Goal: Transaction & Acquisition: Book appointment/travel/reservation

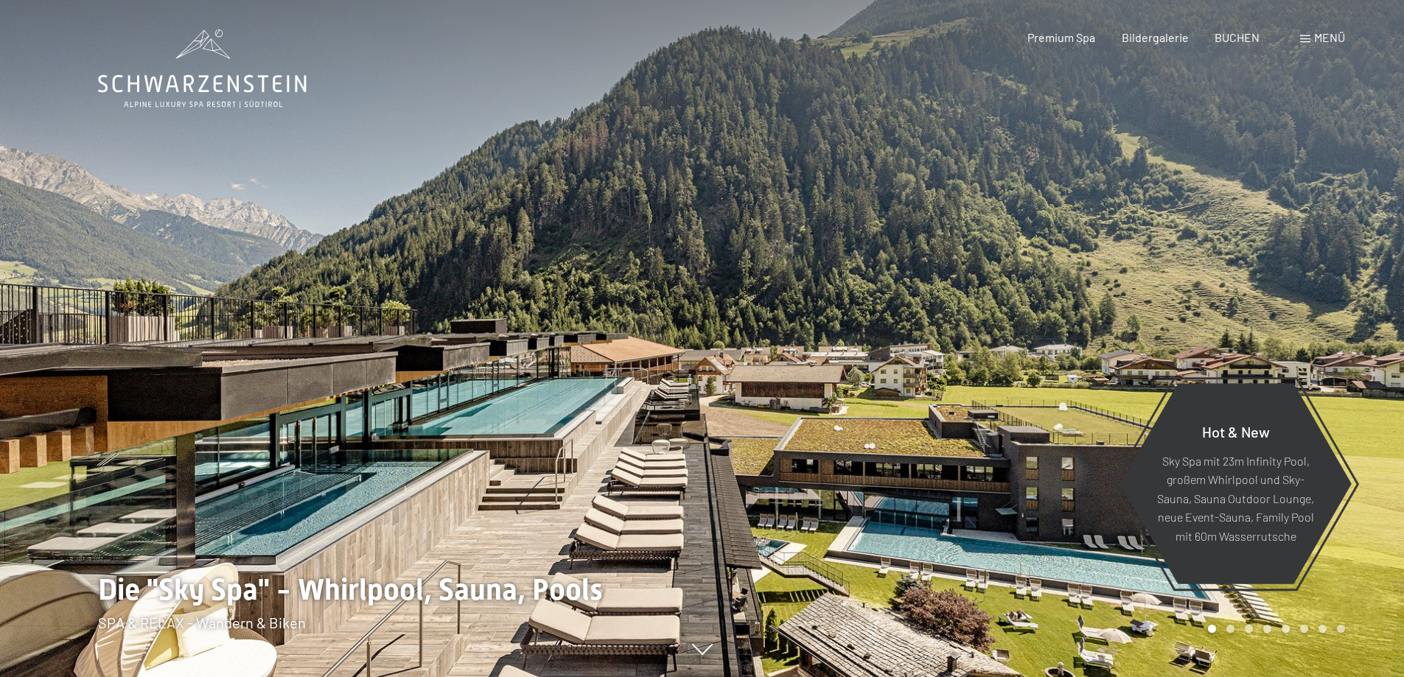
click at [1324, 38] on span "Menü" at bounding box center [1329, 37] width 31 height 14
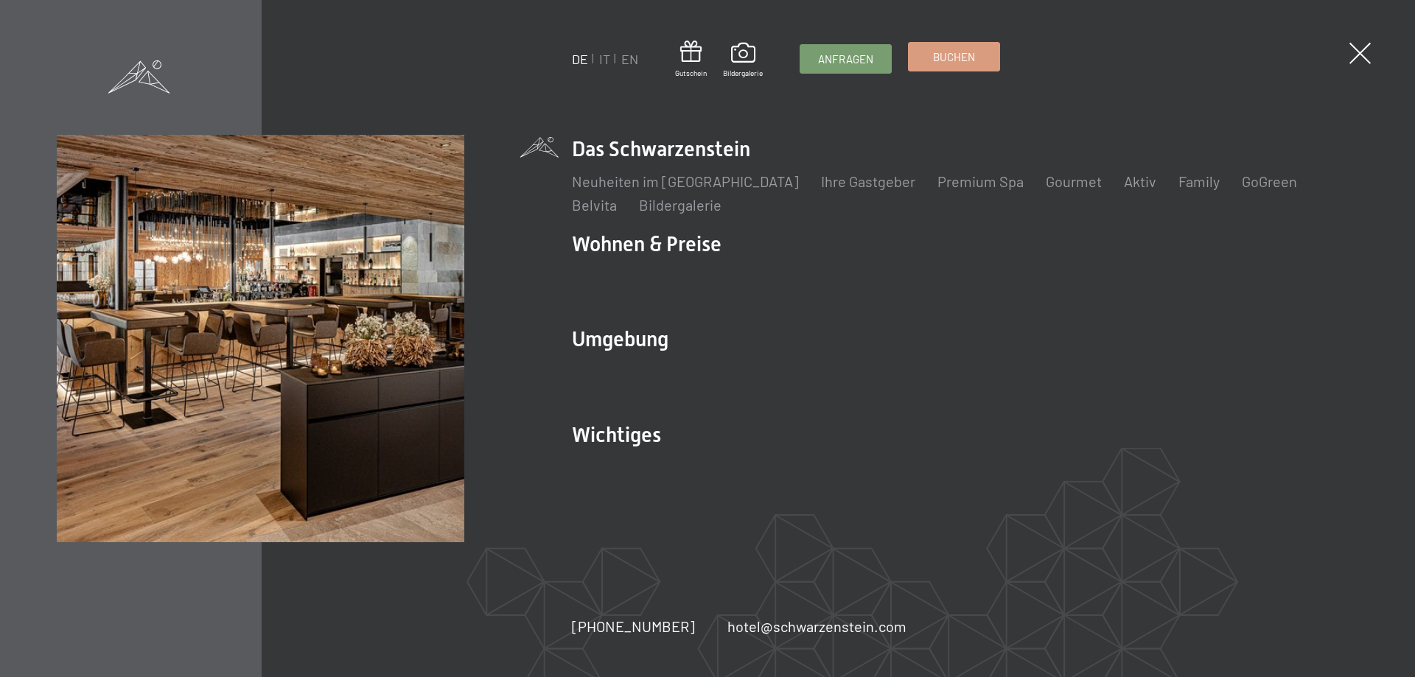
click at [943, 62] on span "Buchen" at bounding box center [954, 56] width 42 height 15
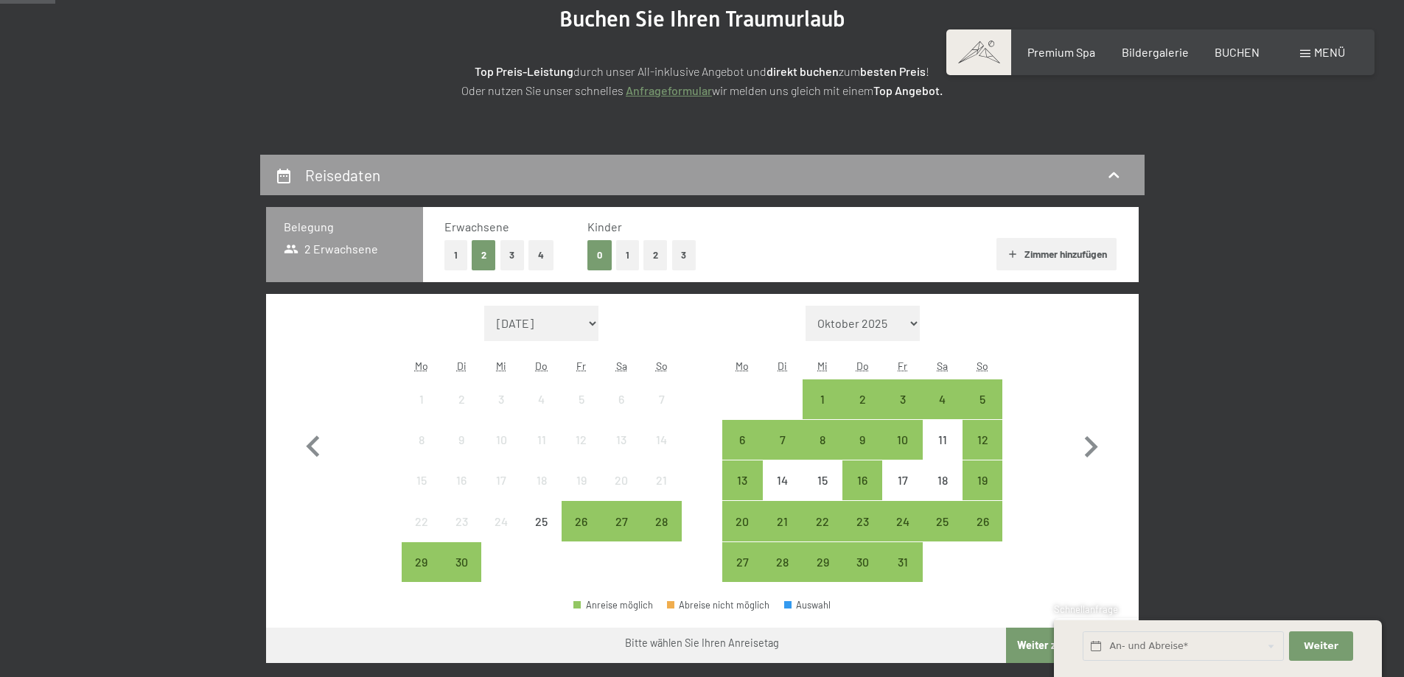
scroll to position [221, 0]
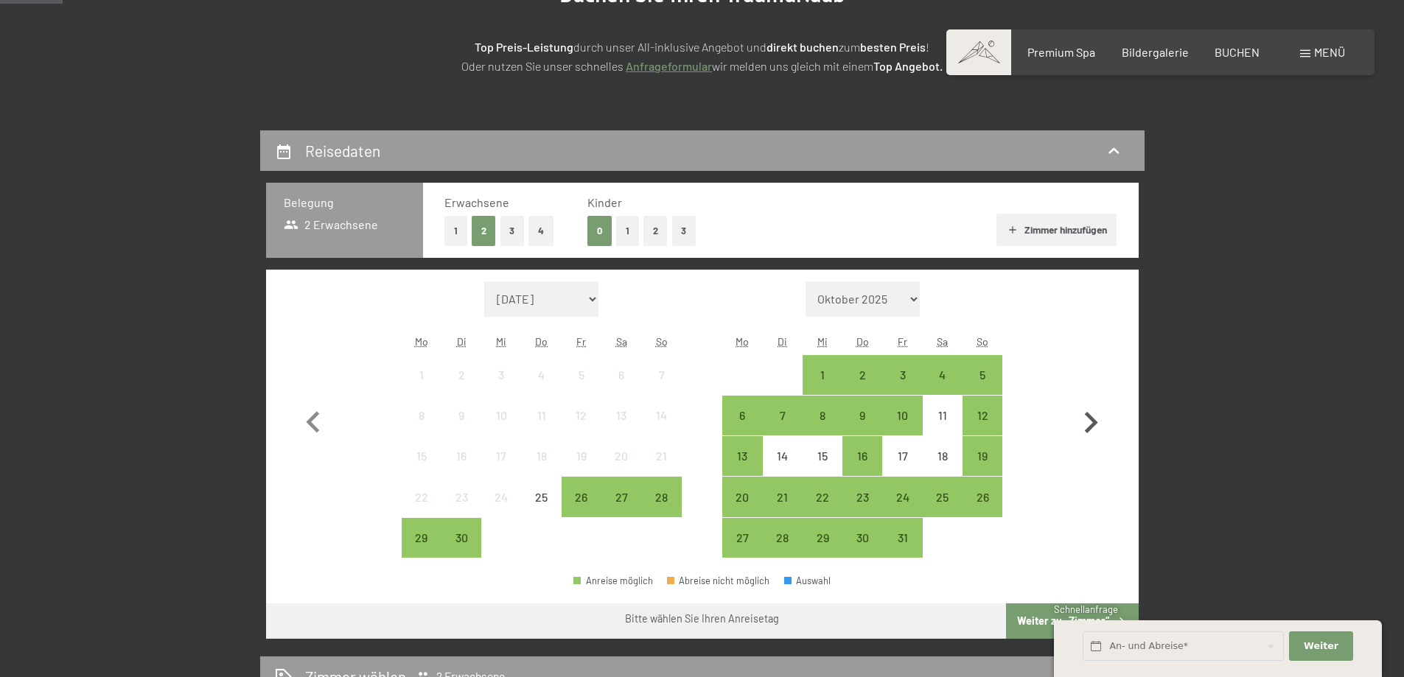
click at [1089, 425] on icon "button" at bounding box center [1090, 423] width 43 height 43
select select "[DATE]"
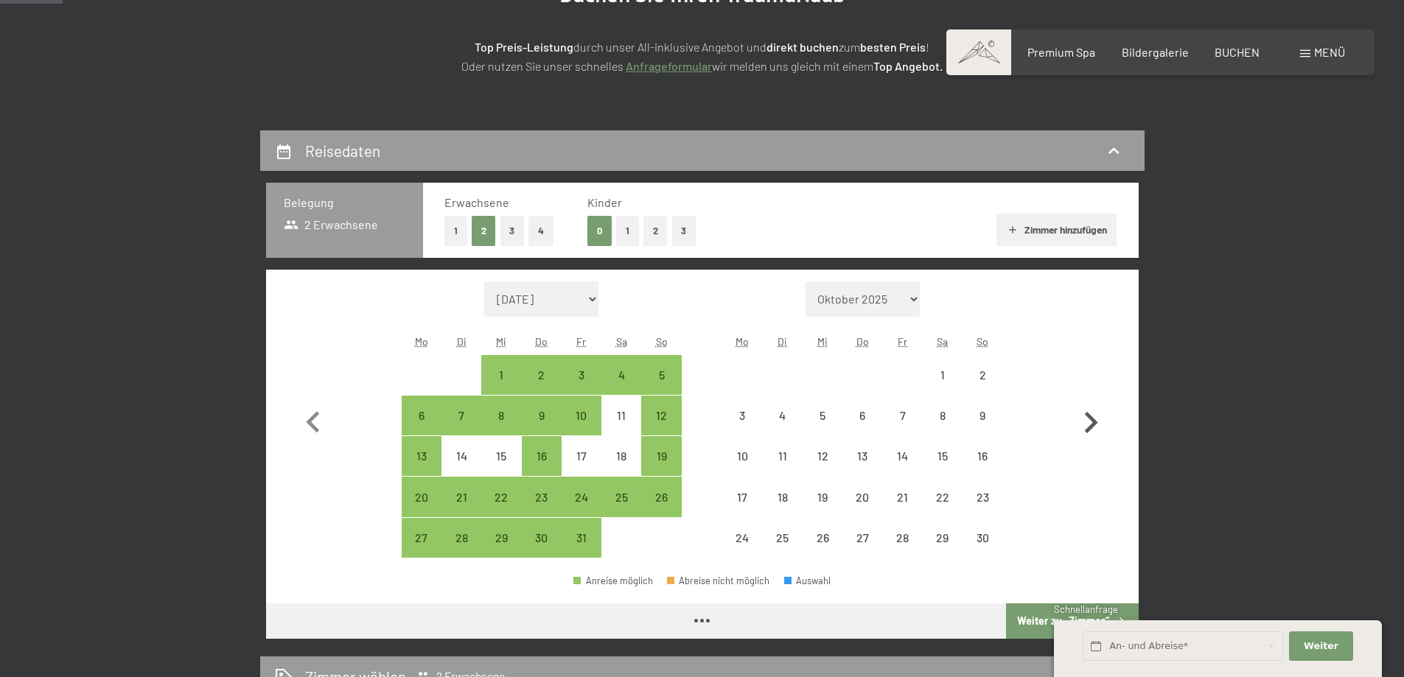
click at [1089, 425] on icon "button" at bounding box center [1090, 423] width 43 height 43
select select "[DATE]"
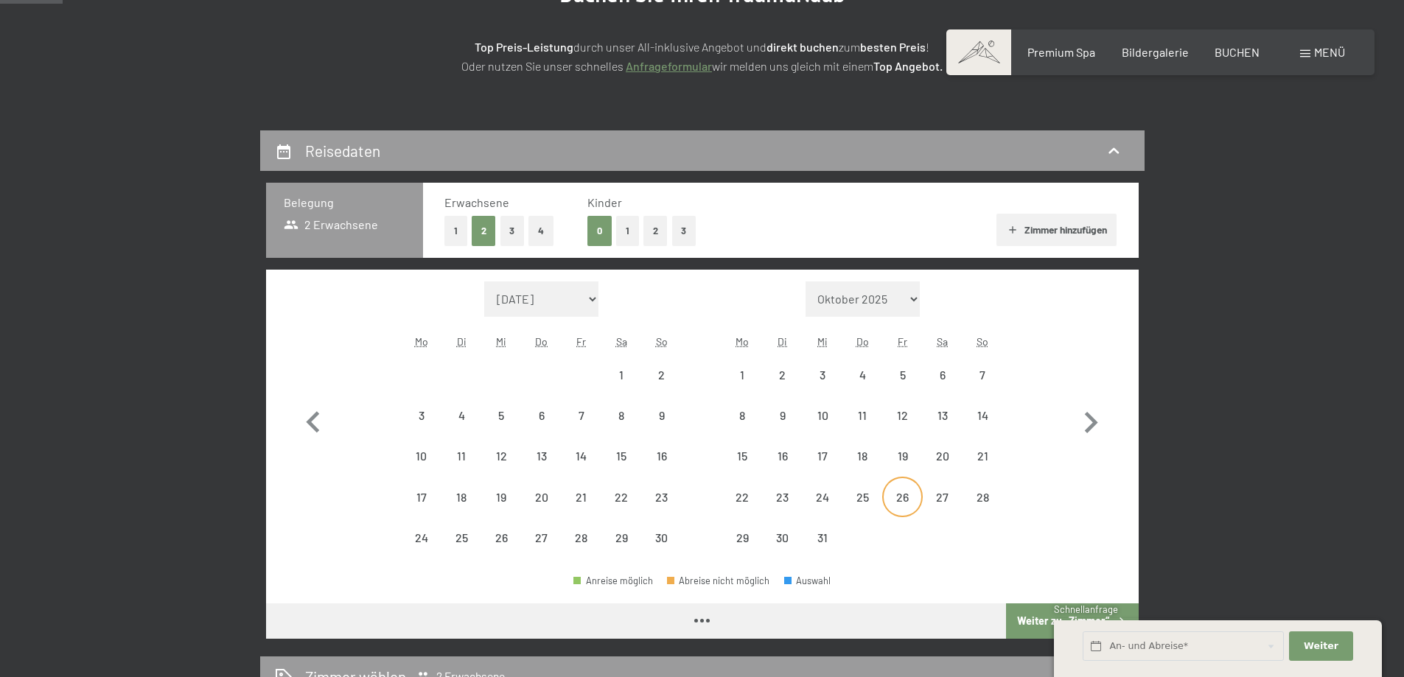
select select "[DATE]"
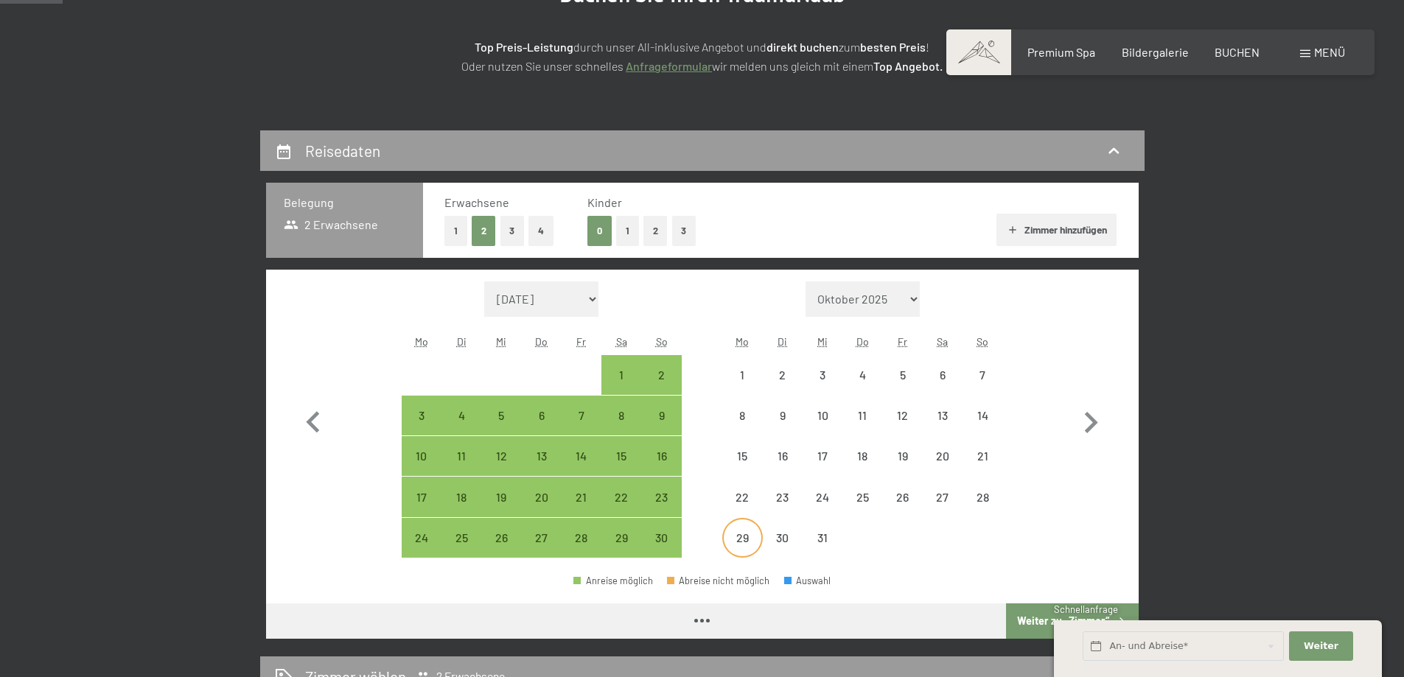
select select "[DATE]"
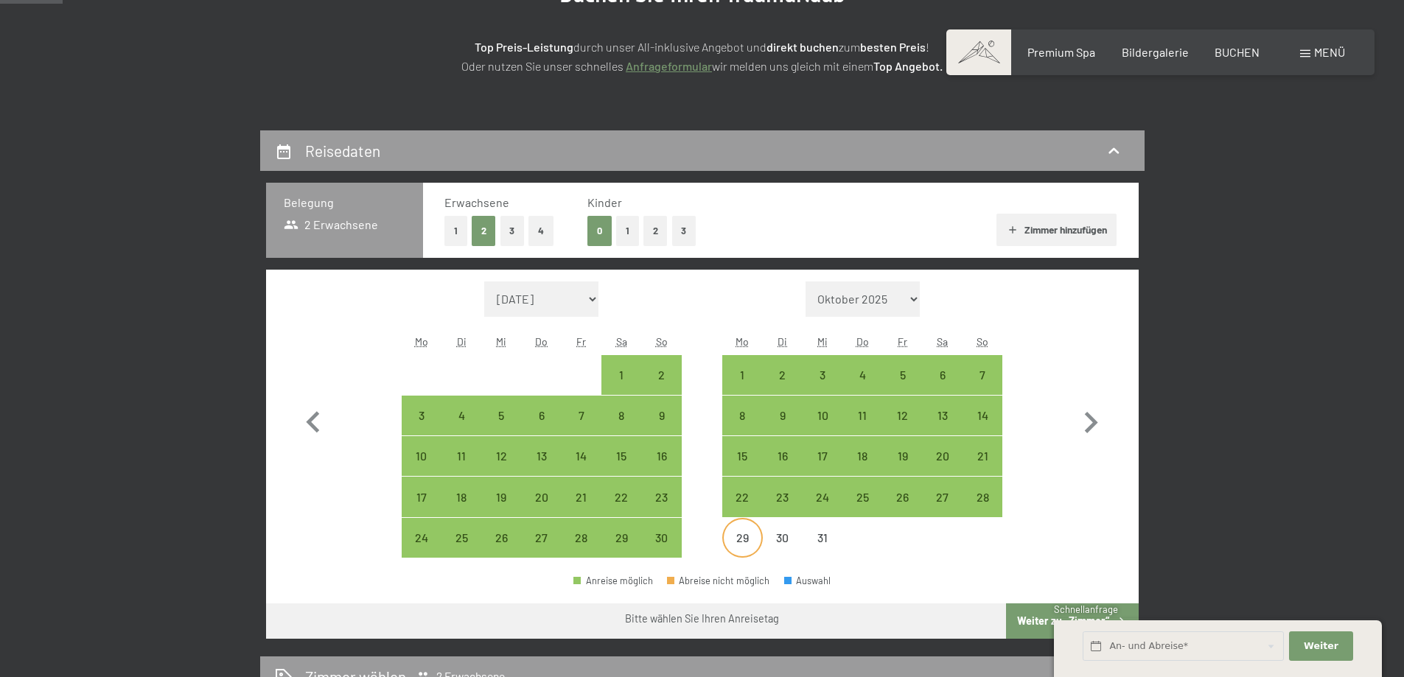
click at [748, 533] on div "29" at bounding box center [742, 550] width 37 height 37
select select "2025-11-01"
select select "2025-12-01"
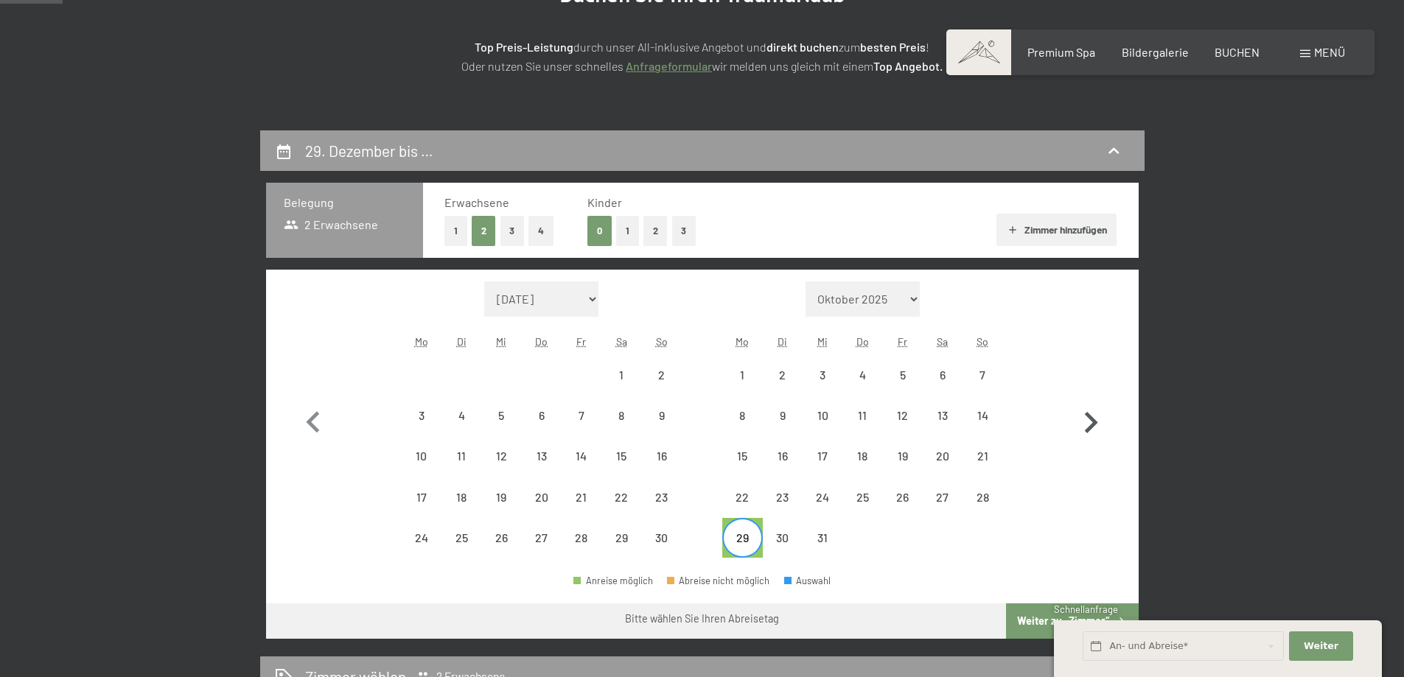
click at [1092, 422] on icon "button" at bounding box center [1090, 423] width 43 height 43
select select "2025-12-01"
select select "2026-01-01"
click at [909, 376] on div "2" at bounding box center [902, 387] width 37 height 37
select select "2025-12-01"
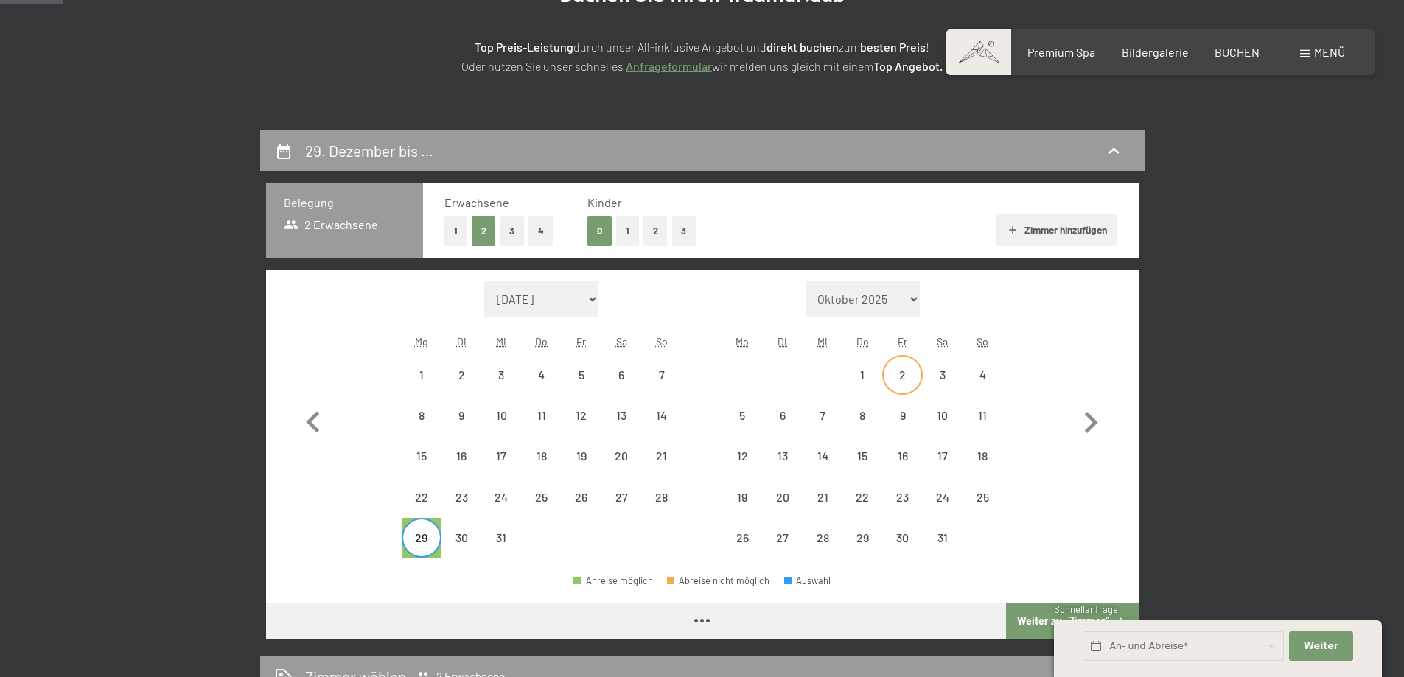
select select "2026-01-01"
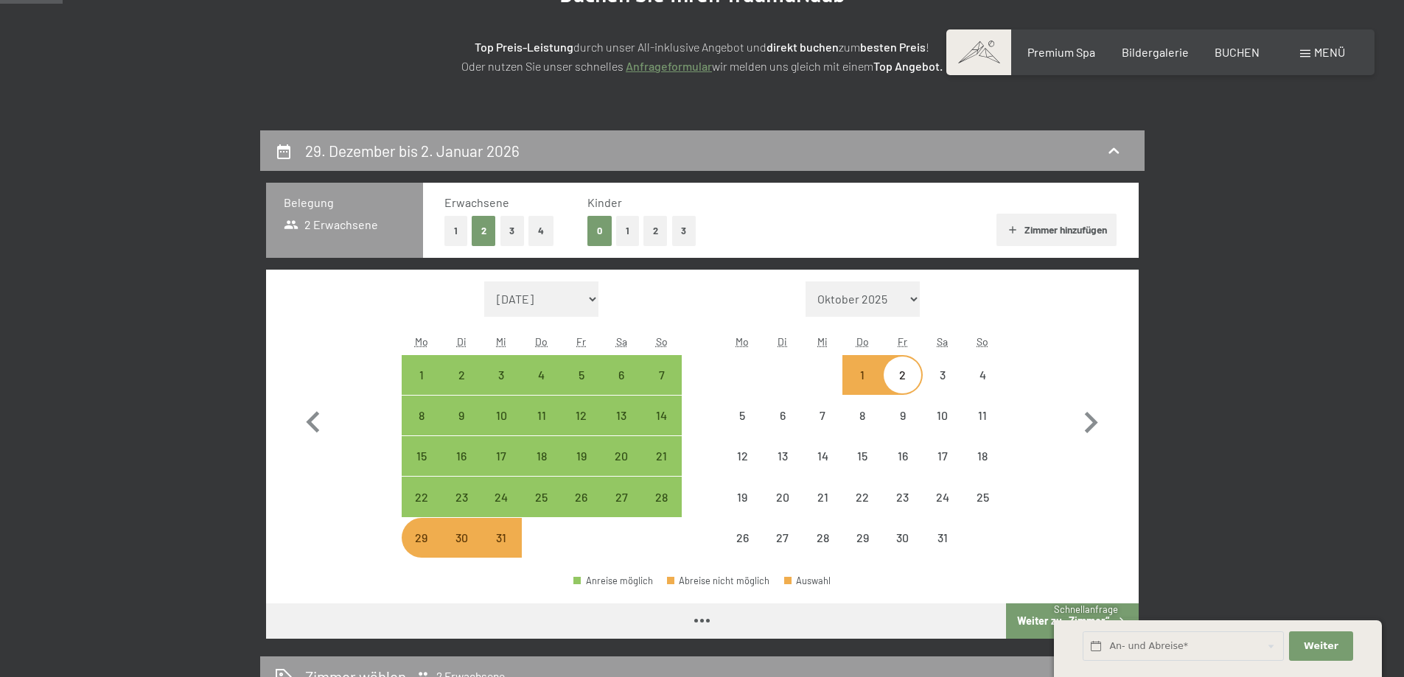
select select "2025-12-01"
select select "2026-01-01"
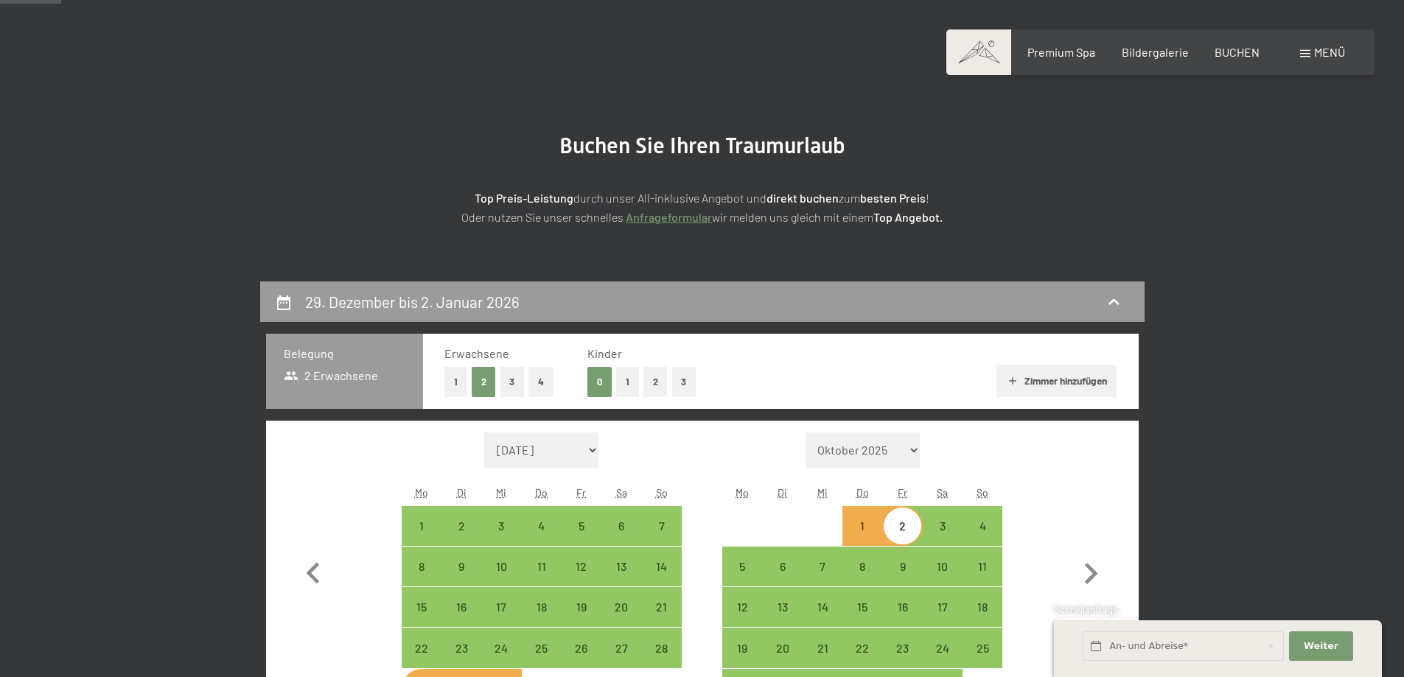
scroll to position [0, 0]
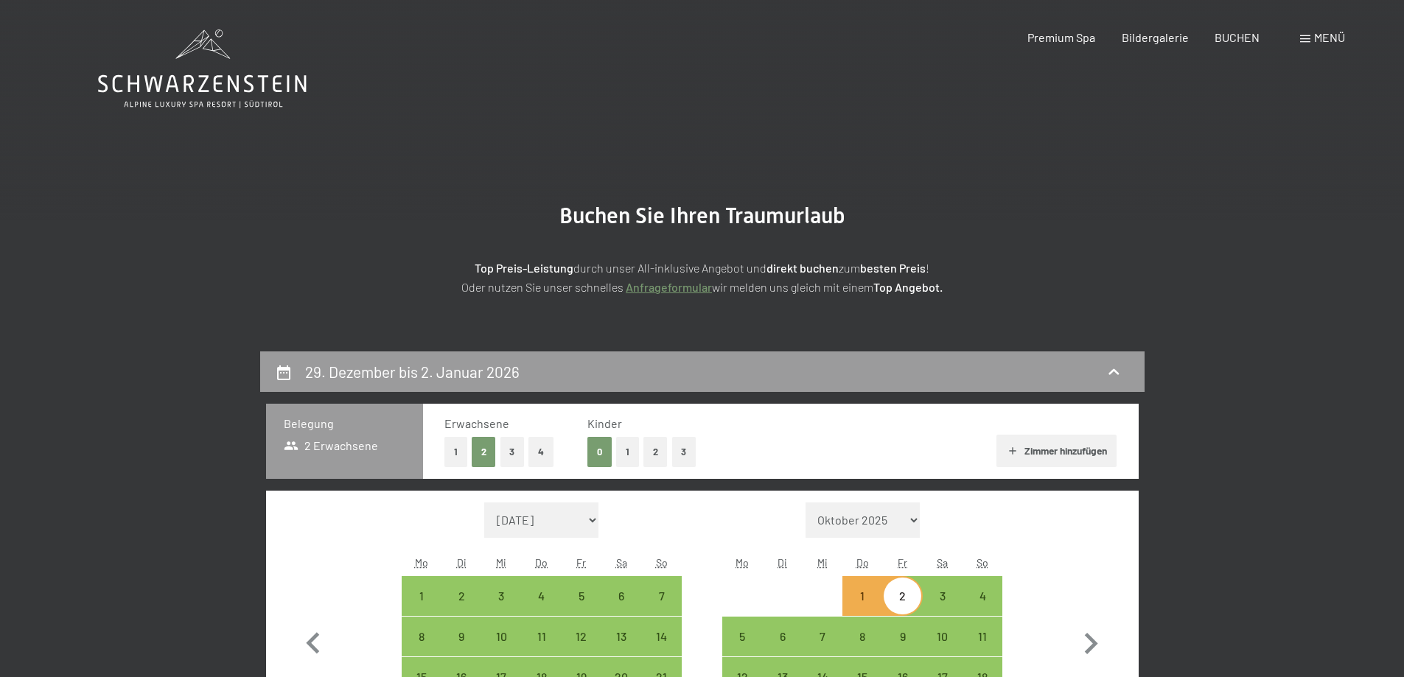
click at [240, 76] on icon at bounding box center [202, 68] width 209 height 79
